Goal: Task Accomplishment & Management: Complete application form

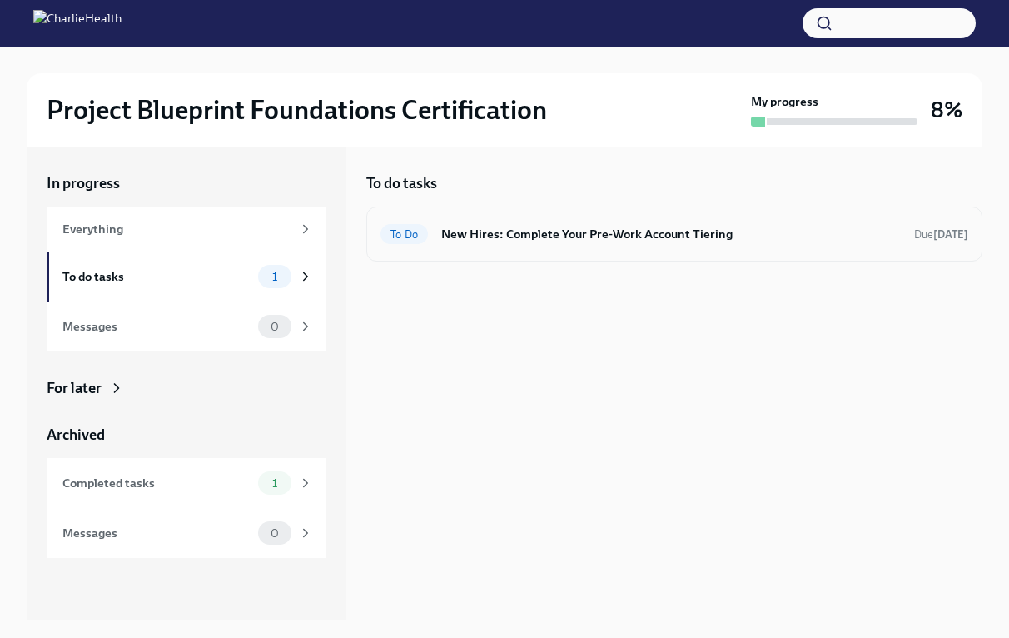
click at [604, 237] on h6 "New Hires: Complete Your Pre-Work Account Tiering" at bounding box center [671, 234] width 460 height 18
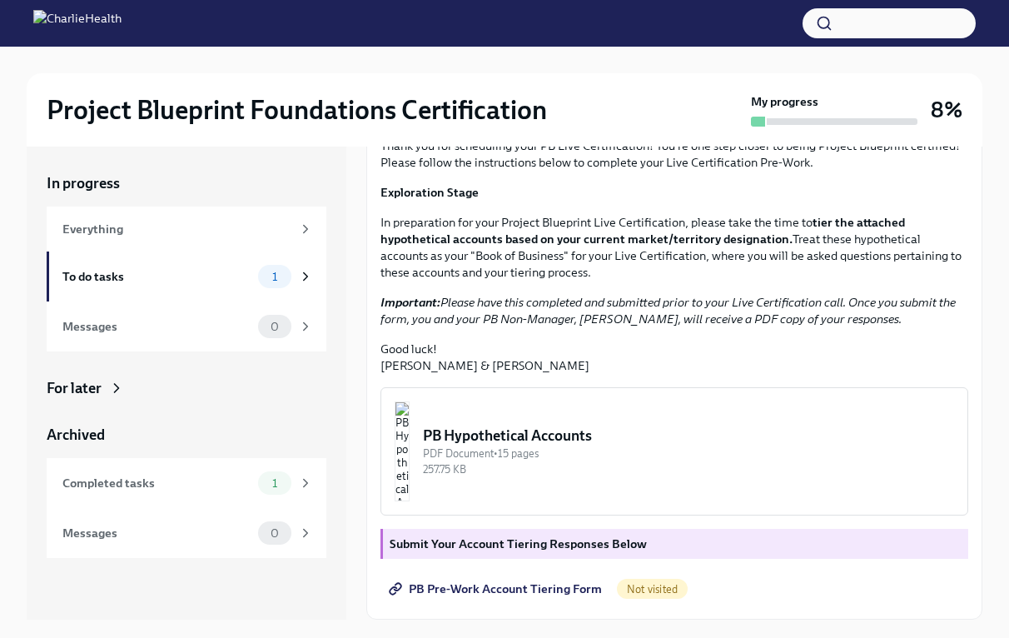
scroll to position [307, 0]
click at [410, 486] on img "button" at bounding box center [402, 451] width 15 height 100
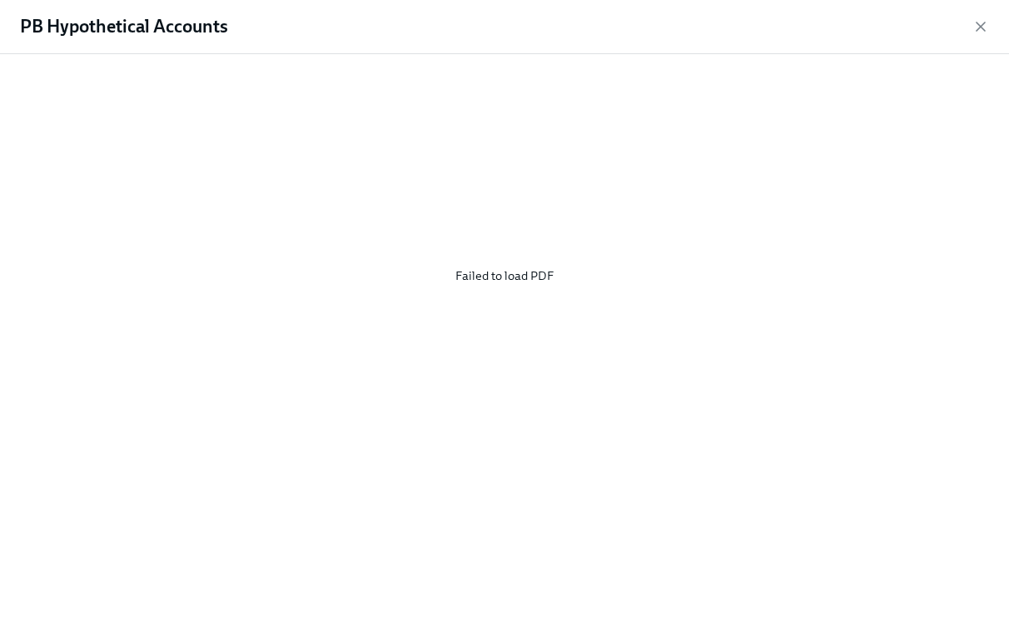
click at [544, 269] on div "Failed to load PDF" at bounding box center [505, 275] width 956 height 416
click at [973, 17] on div "PB Hypothetical Accounts" at bounding box center [504, 27] width 1009 height 54
click at [984, 29] on icon "button" at bounding box center [981, 26] width 8 height 8
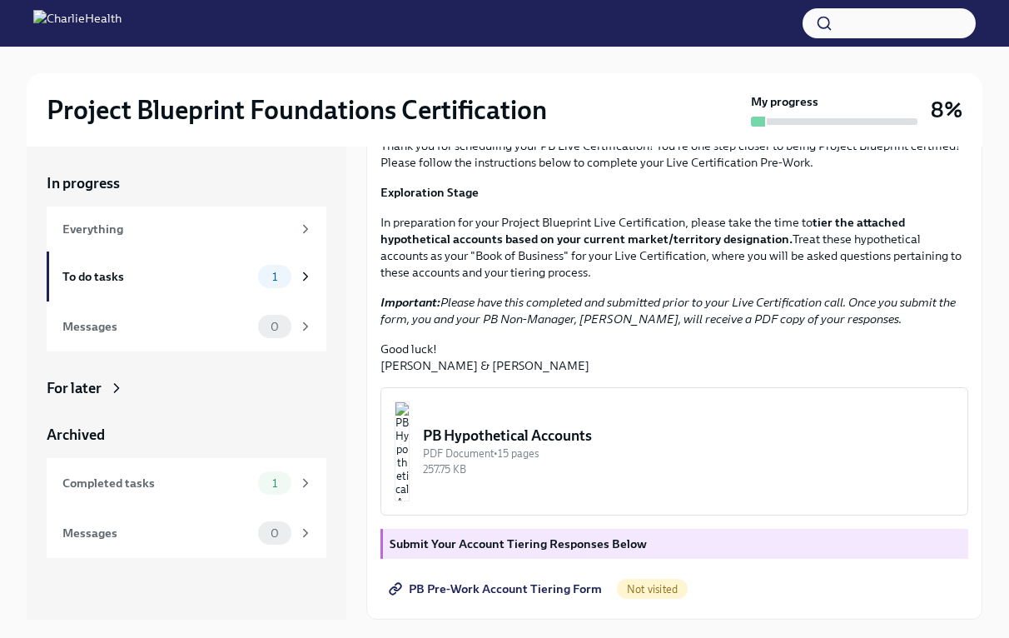
click at [545, 585] on span "PB Pre-Work Account Tiering Form" at bounding box center [497, 588] width 210 height 17
click at [235, 273] on div "To do tasks" at bounding box center [156, 276] width 189 height 18
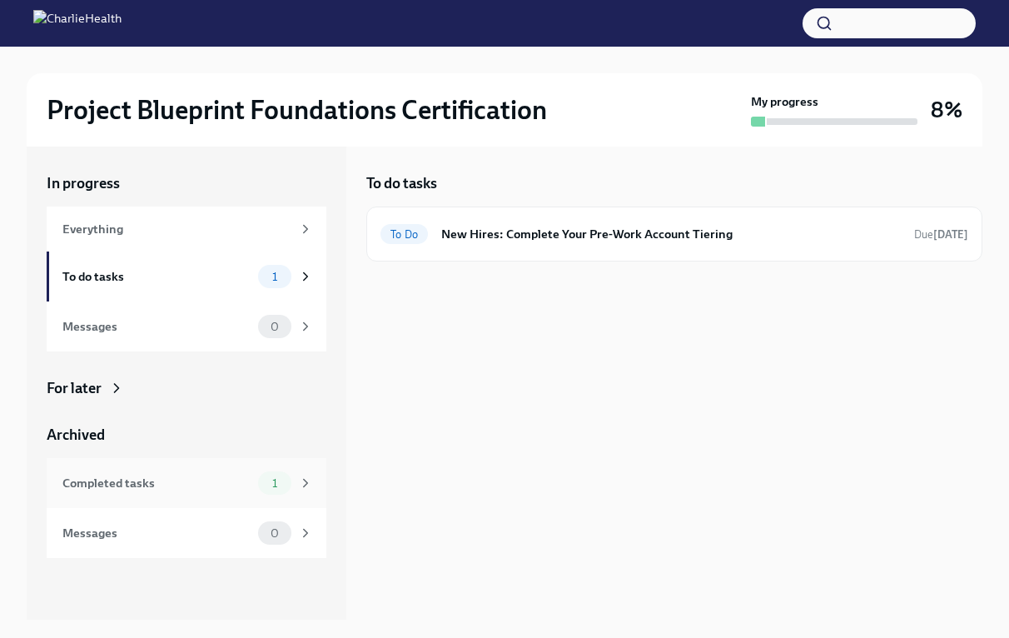
click at [136, 481] on div "Completed tasks" at bounding box center [156, 483] width 189 height 18
click at [187, 323] on div "Messages" at bounding box center [156, 326] width 189 height 18
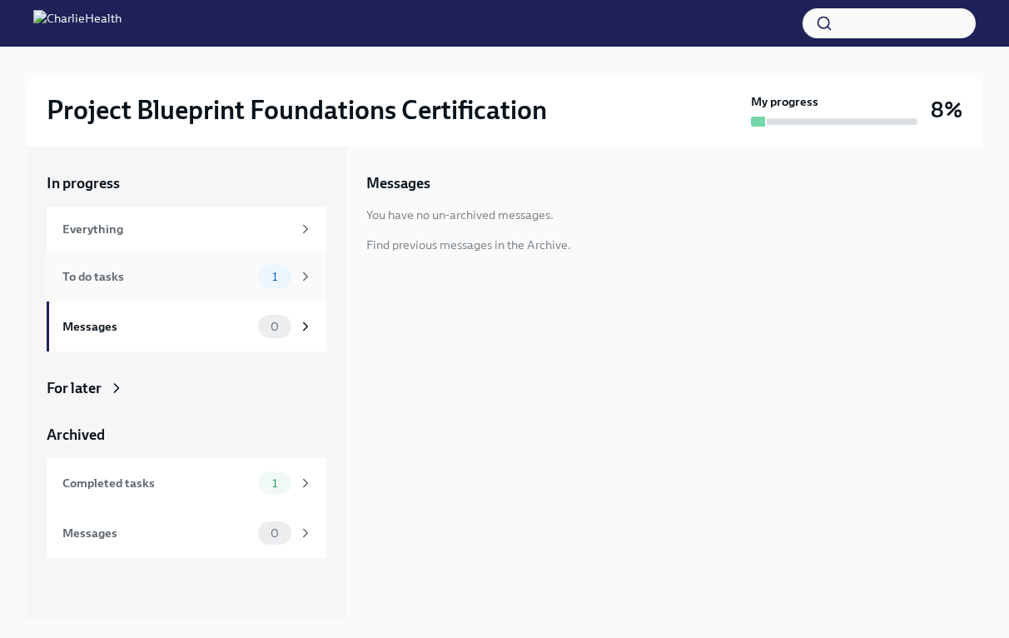
click at [197, 277] on div "To do tasks" at bounding box center [156, 276] width 189 height 18
